Goal: Transaction & Acquisition: Purchase product/service

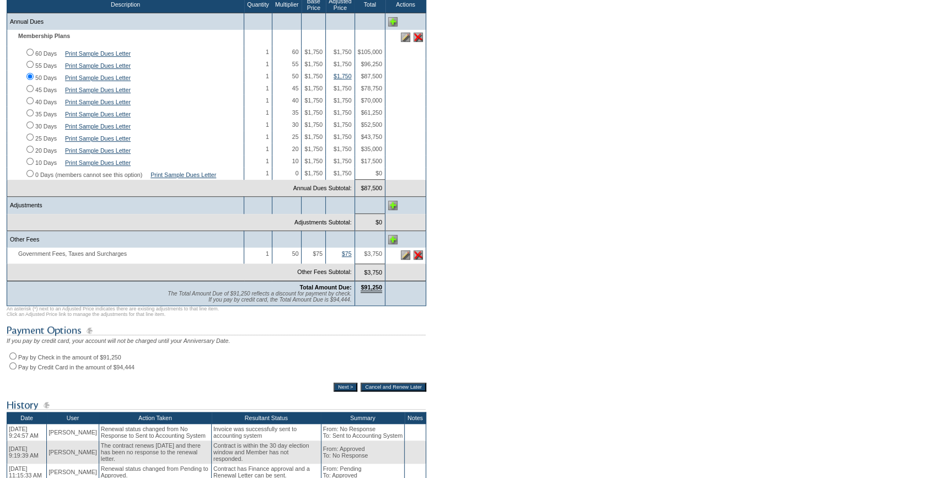
scroll to position [250, 0]
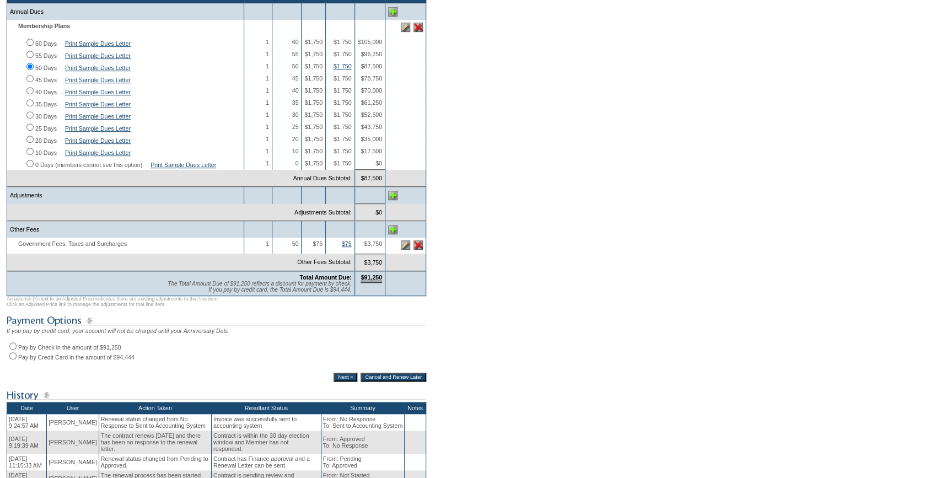
click at [10, 360] on input "Pay by Credit Card in the amount of $94,444" at bounding box center [12, 355] width 7 height 7
radio input "true"
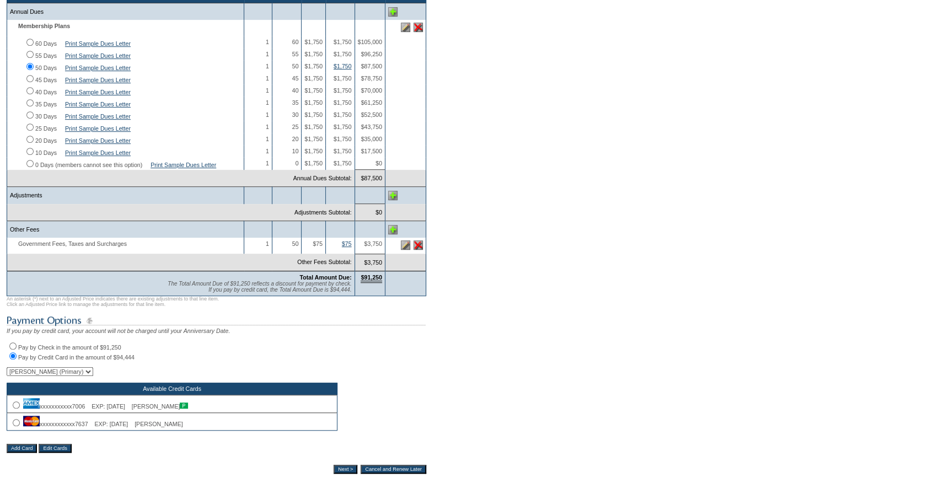
click at [14, 426] on input "radio" at bounding box center [16, 422] width 7 height 7
radio input "true"
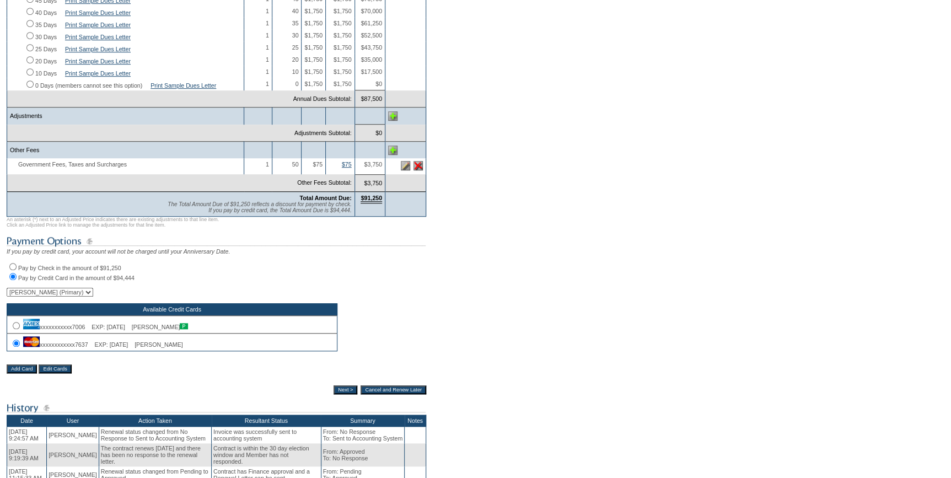
scroll to position [361, 0]
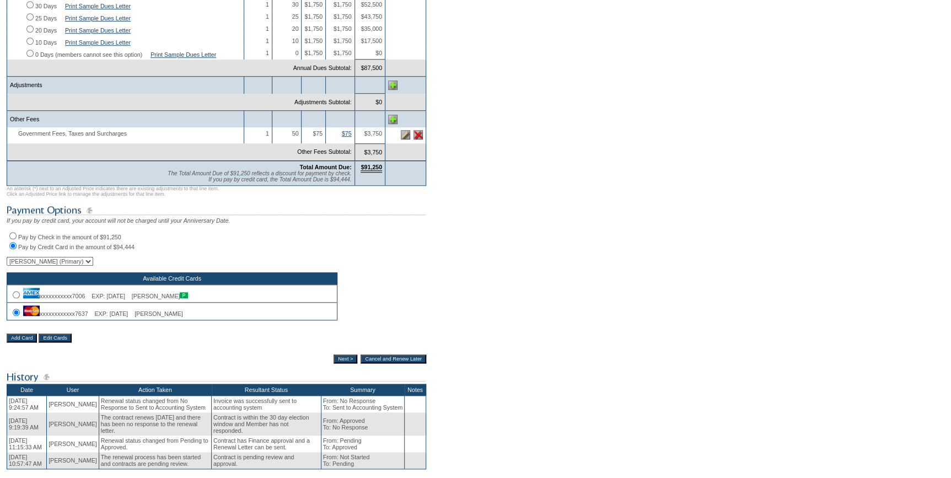
click at [334, 363] on input "Next >" at bounding box center [346, 359] width 24 height 9
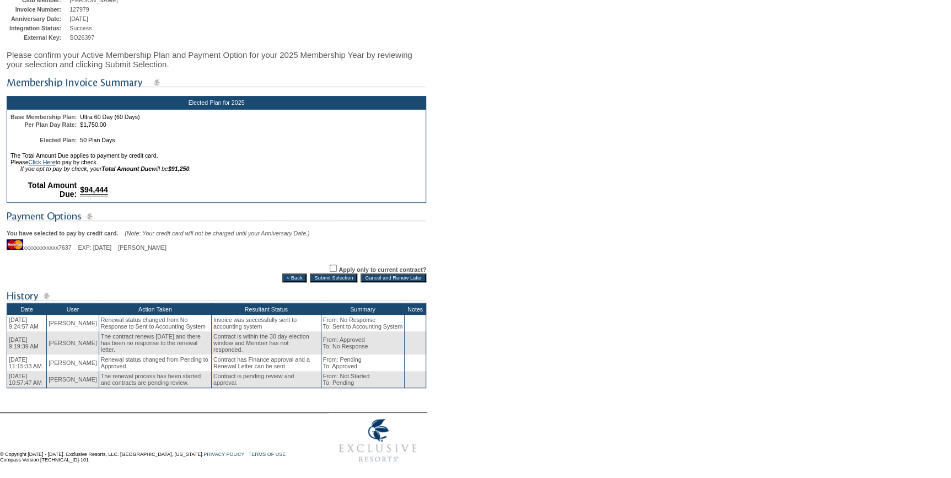
scroll to position [143, 0]
click at [326, 274] on input "Submit Selection" at bounding box center [333, 278] width 47 height 9
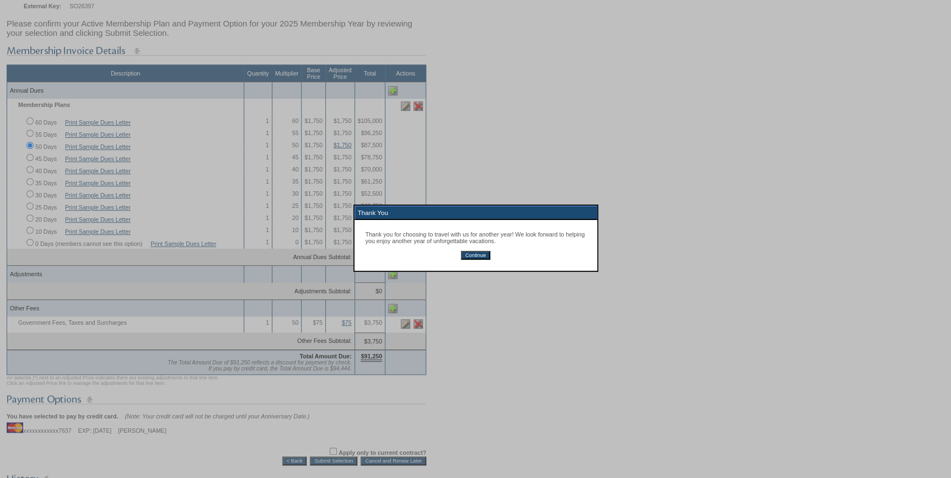
click at [479, 257] on input "Continue" at bounding box center [475, 255] width 29 height 9
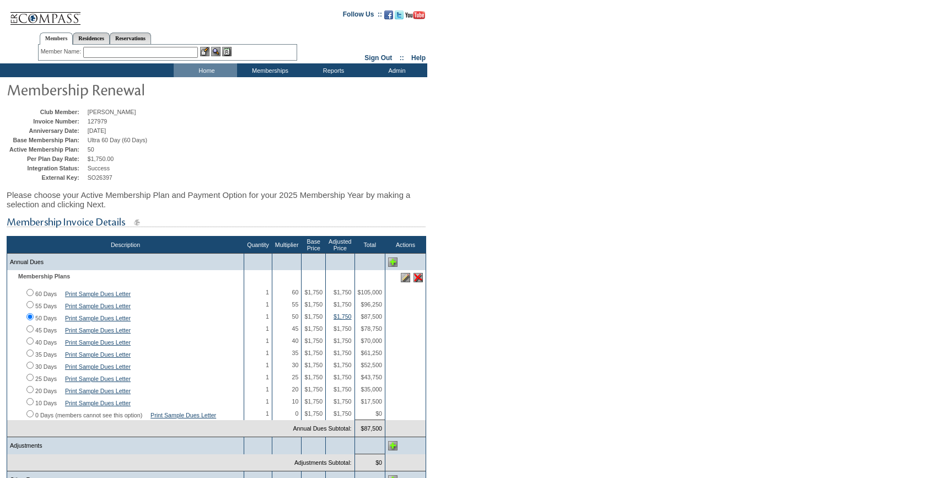
scroll to position [172, 0]
